Goal: Information Seeking & Learning: Learn about a topic

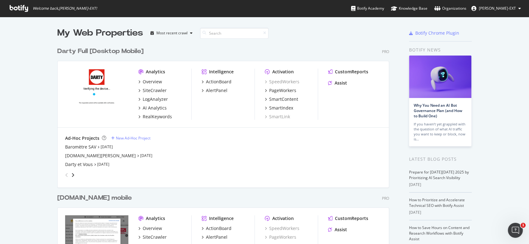
click at [89, 52] on div "Darty Full [Desktop Mobile]" at bounding box center [100, 51] width 86 height 9
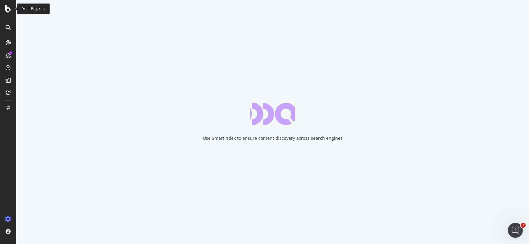
click at [3, 9] on div at bounding box center [8, 8] width 15 height 7
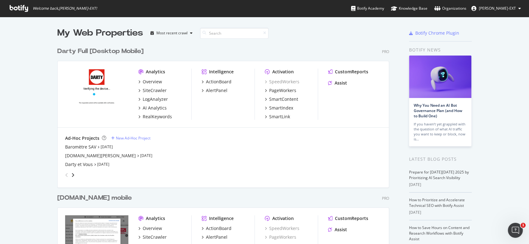
scroll to position [70, 0]
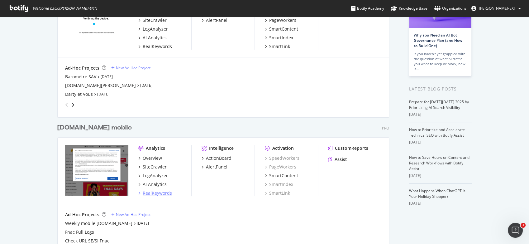
click at [154, 194] on div "RealKeywords" at bounding box center [157, 193] width 29 height 6
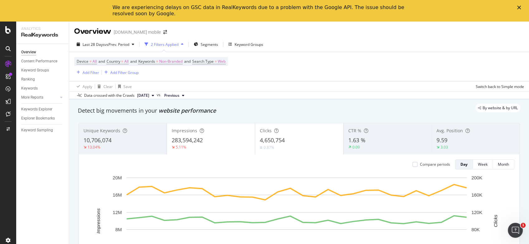
click at [183, 45] on icon "button" at bounding box center [182, 44] width 2 height 4
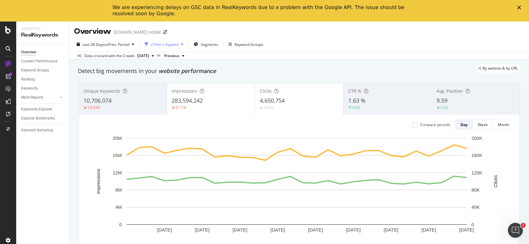
click at [180, 46] on div "2 Filters Applied" at bounding box center [164, 44] width 44 height 9
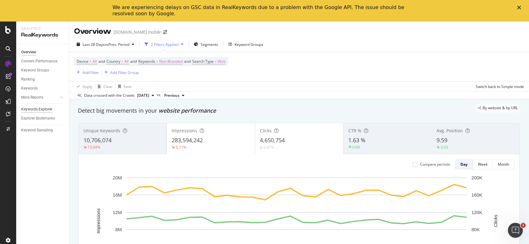
click at [45, 111] on div "Keywords Explorer" at bounding box center [36, 109] width 31 height 7
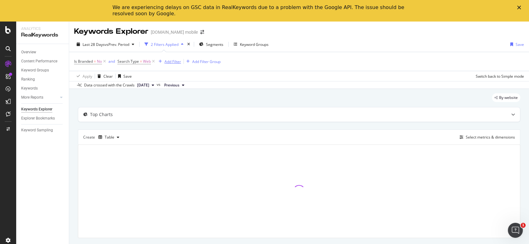
click at [172, 59] on div "Add Filter" at bounding box center [173, 61] width 17 height 5
click at [137, 74] on div "Apply Clear Save Switch back to Simple mode" at bounding box center [299, 76] width 460 height 10
click at [177, 61] on div "Add Filter" at bounding box center [173, 61] width 17 height 5
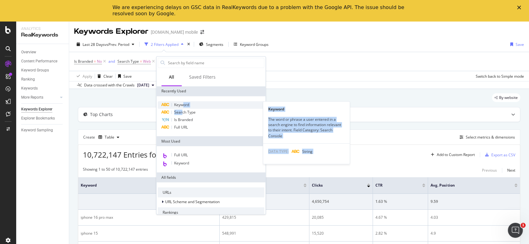
click at [183, 107] on div "Keyword Keyword The word or phrase a user entered in a search engine to find in…" at bounding box center [211, 116] width 107 height 30
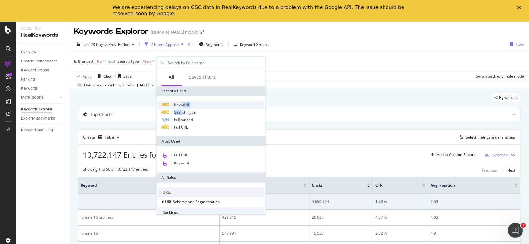
click at [183, 107] on div "Keyword" at bounding box center [211, 104] width 107 height 7
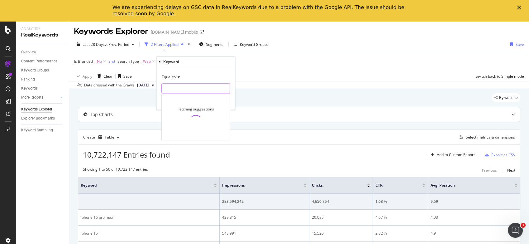
click at [198, 93] on input "text" at bounding box center [196, 89] width 68 height 10
